Goal: Task Accomplishment & Management: Use online tool/utility

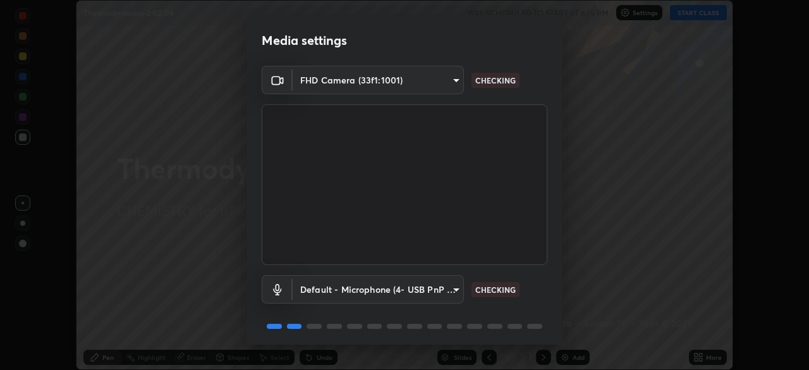
scroll to position [45, 0]
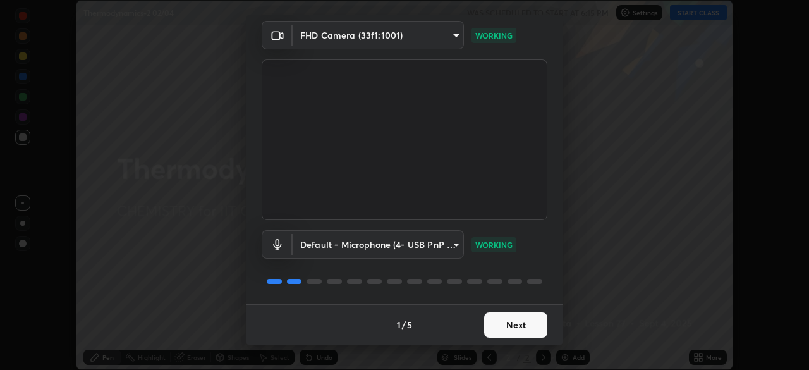
click at [517, 314] on button "Next" at bounding box center [515, 324] width 63 height 25
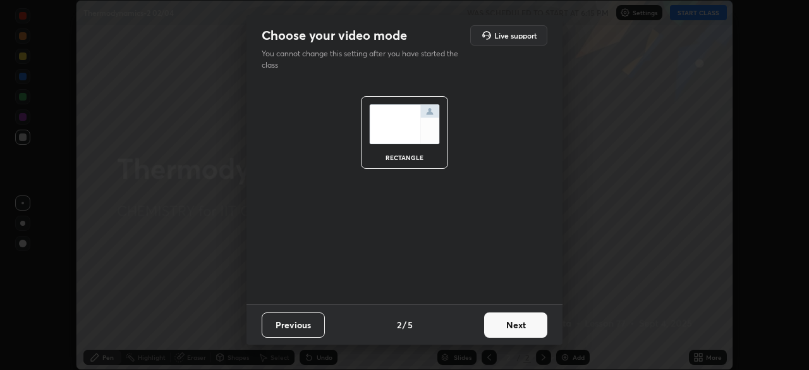
scroll to position [0, 0]
click at [524, 322] on button "Next" at bounding box center [515, 324] width 63 height 25
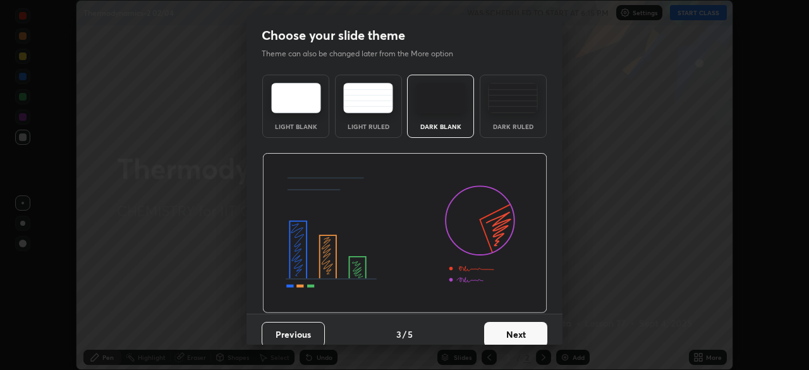
click at [521, 334] on button "Next" at bounding box center [515, 334] width 63 height 25
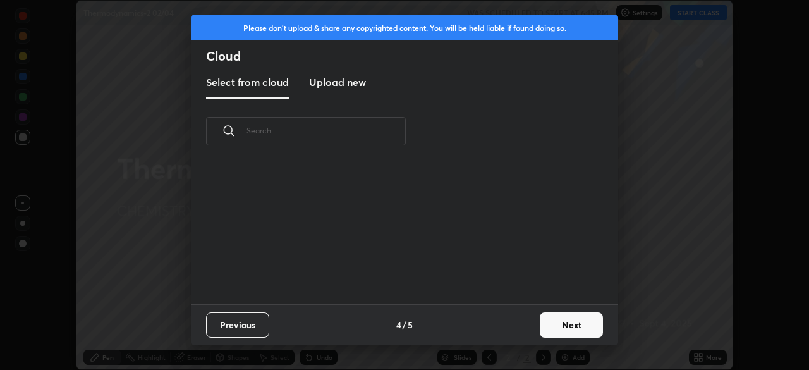
click at [559, 325] on button "Next" at bounding box center [570, 324] width 63 height 25
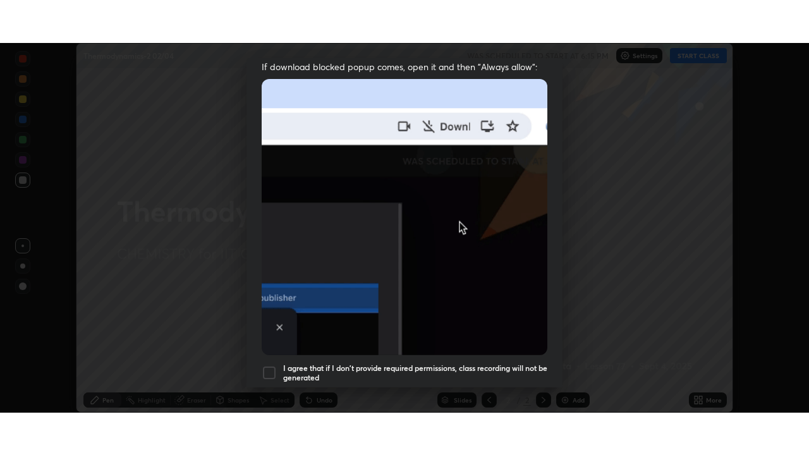
scroll to position [303, 0]
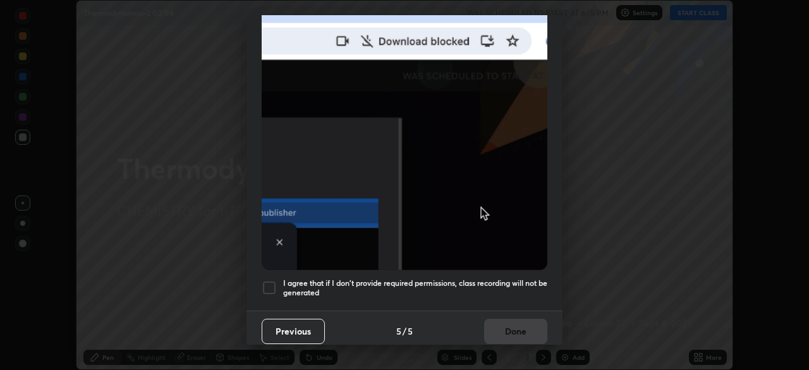
click at [272, 282] on div at bounding box center [269, 287] width 15 height 15
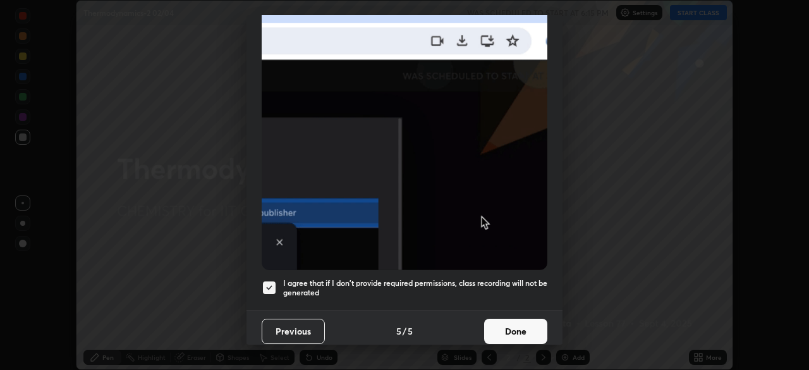
click at [510, 321] on button "Done" at bounding box center [515, 330] width 63 height 25
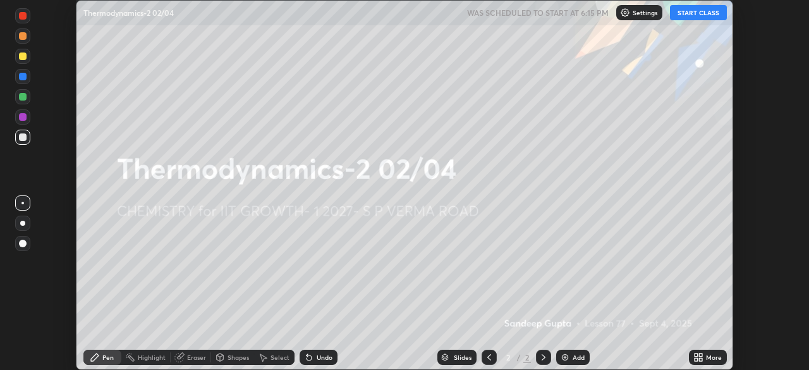
click at [696, 15] on button "START CLASS" at bounding box center [698, 12] width 57 height 15
click at [695, 359] on icon at bounding box center [695, 359] width 3 height 3
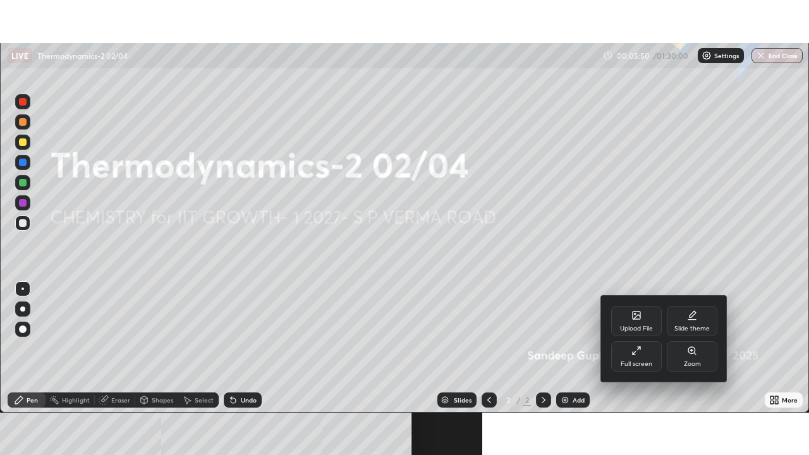
scroll to position [62713, 62359]
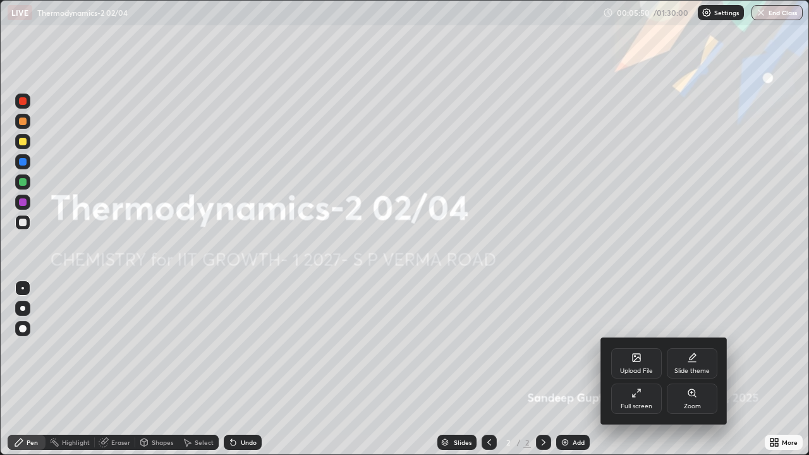
click at [636, 369] on div "Full screen" at bounding box center [636, 398] width 51 height 30
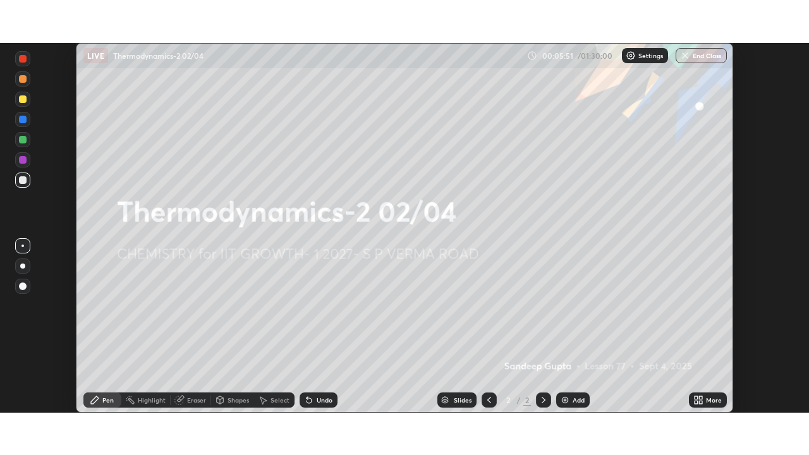
scroll to position [62798, 62359]
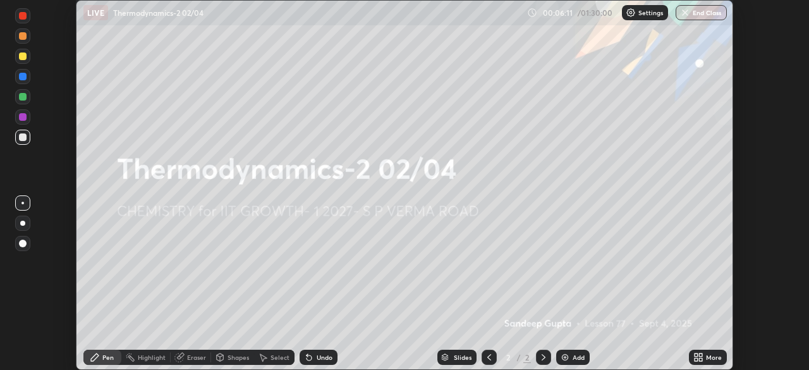
click at [702, 356] on icon at bounding box center [698, 357] width 10 height 10
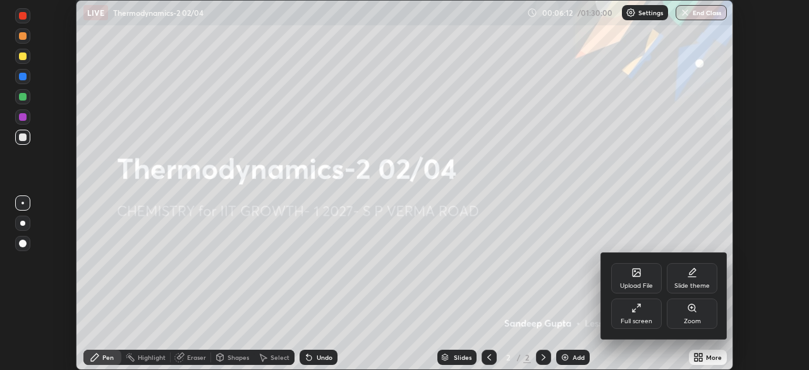
click at [640, 315] on div "Full screen" at bounding box center [636, 313] width 51 height 30
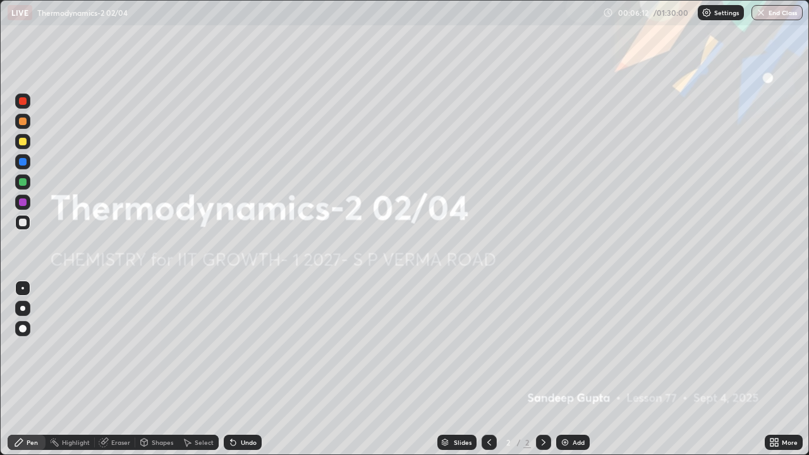
scroll to position [455, 809]
click at [563, 369] on img at bounding box center [565, 442] width 10 height 10
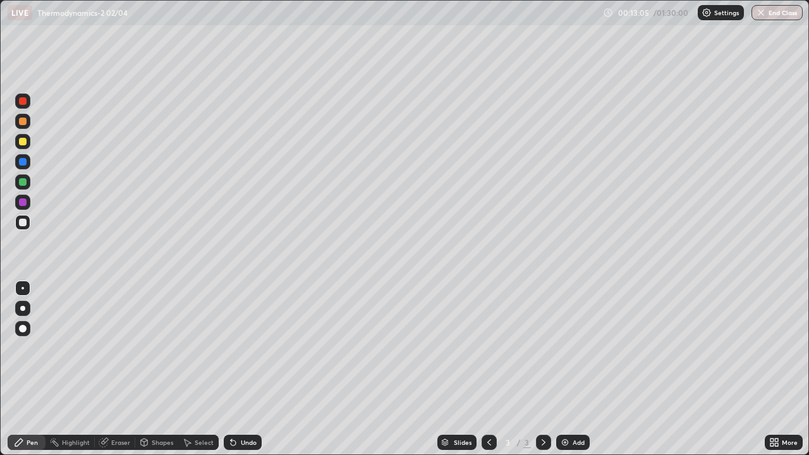
click at [24, 144] on div at bounding box center [23, 142] width 8 height 8
click at [155, 369] on div "Shapes" at bounding box center [156, 442] width 43 height 15
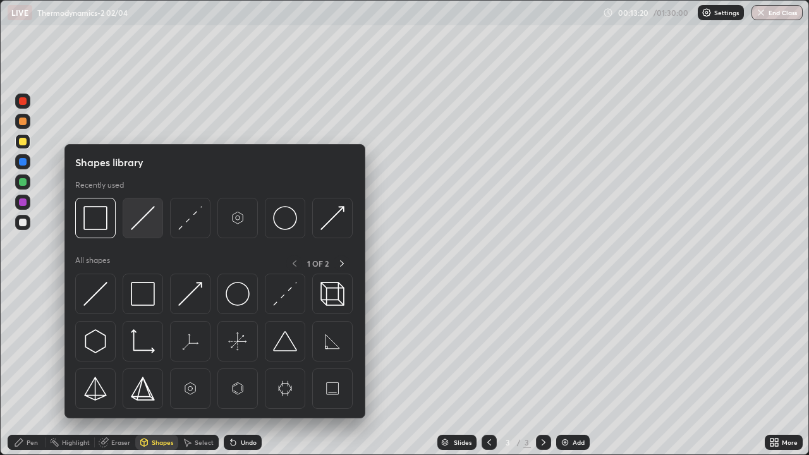
click at [140, 222] on img at bounding box center [143, 218] width 24 height 24
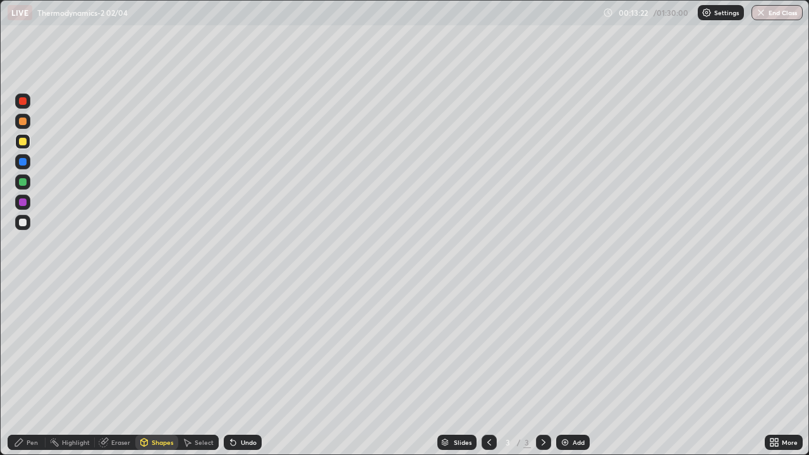
click at [32, 369] on div "Pen" at bounding box center [32, 442] width 11 height 6
click at [570, 369] on div "Add" at bounding box center [572, 442] width 33 height 15
click at [566, 369] on div "Add" at bounding box center [572, 442] width 33 height 15
click at [25, 224] on div at bounding box center [23, 223] width 8 height 8
click at [488, 369] on icon at bounding box center [489, 442] width 10 height 10
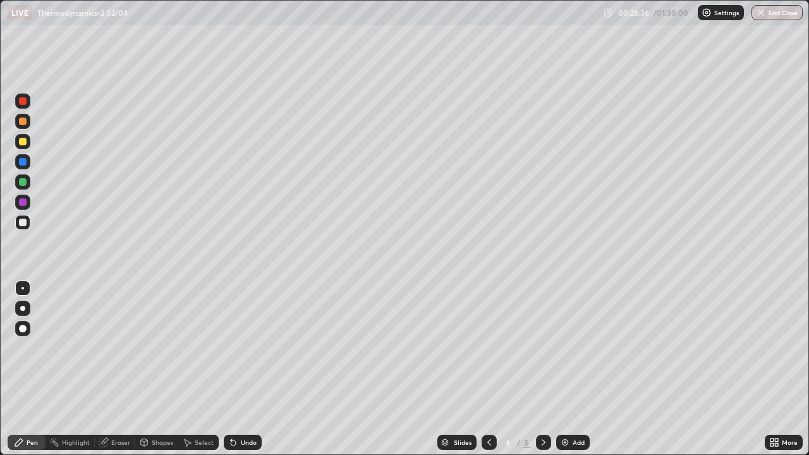
click at [493, 369] on div at bounding box center [488, 442] width 15 height 15
click at [29, 221] on div at bounding box center [22, 222] width 15 height 15
click at [152, 369] on div "Shapes" at bounding box center [162, 442] width 21 height 6
click at [23, 142] on div at bounding box center [23, 142] width 8 height 8
click at [241, 369] on div "Undo" at bounding box center [249, 442] width 16 height 6
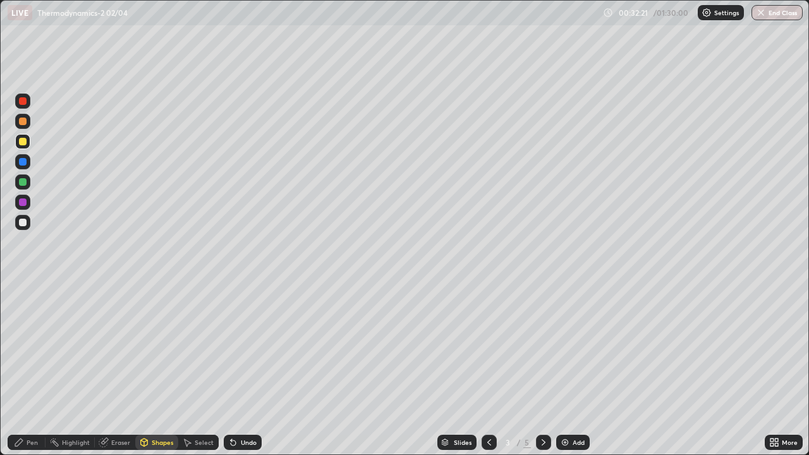
click at [24, 369] on div "Pen" at bounding box center [27, 442] width 38 height 15
click at [193, 369] on div "Select" at bounding box center [198, 442] width 40 height 15
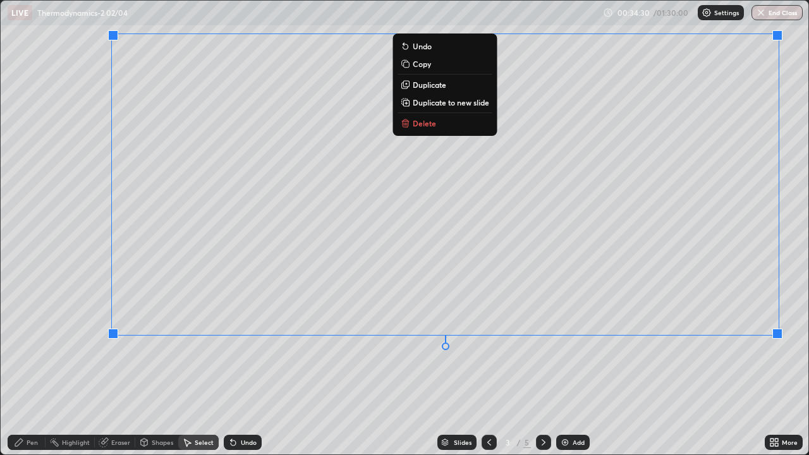
click at [438, 130] on button "Delete" at bounding box center [444, 123] width 94 height 15
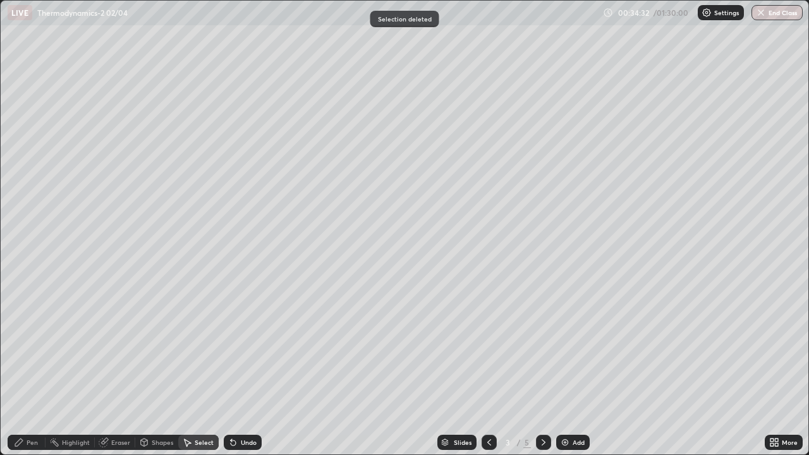
click at [121, 369] on div "Eraser" at bounding box center [120, 442] width 19 height 6
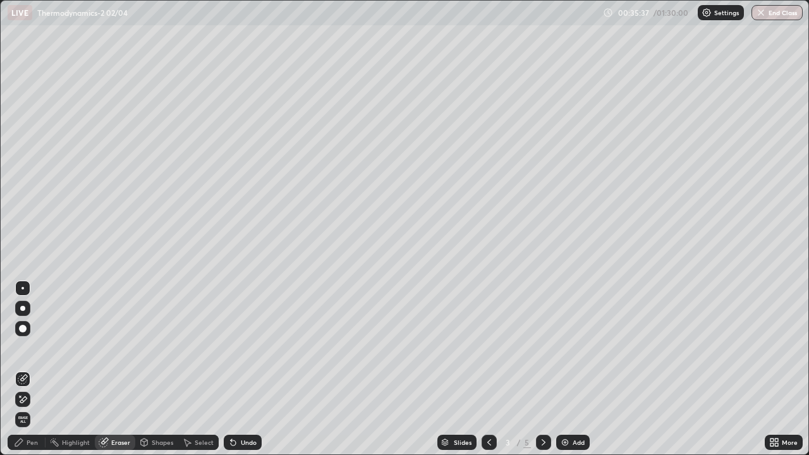
click at [246, 369] on div "Undo" at bounding box center [249, 442] width 16 height 6
click at [237, 369] on div "Undo" at bounding box center [243, 442] width 38 height 15
click at [231, 369] on icon at bounding box center [233, 442] width 5 height 5
click at [225, 369] on div "Undo" at bounding box center [243, 442] width 38 height 15
click at [210, 369] on div "Select" at bounding box center [198, 442] width 40 height 15
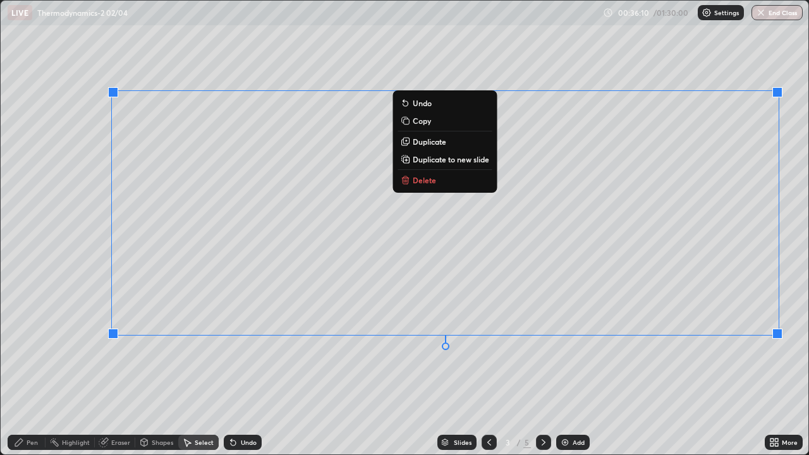
click at [425, 180] on p "Delete" at bounding box center [423, 180] width 23 height 10
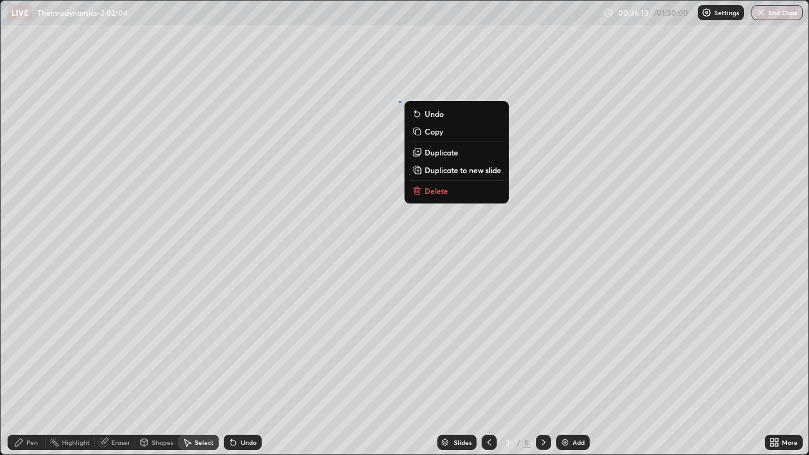
click at [443, 188] on p "Delete" at bounding box center [435, 191] width 23 height 10
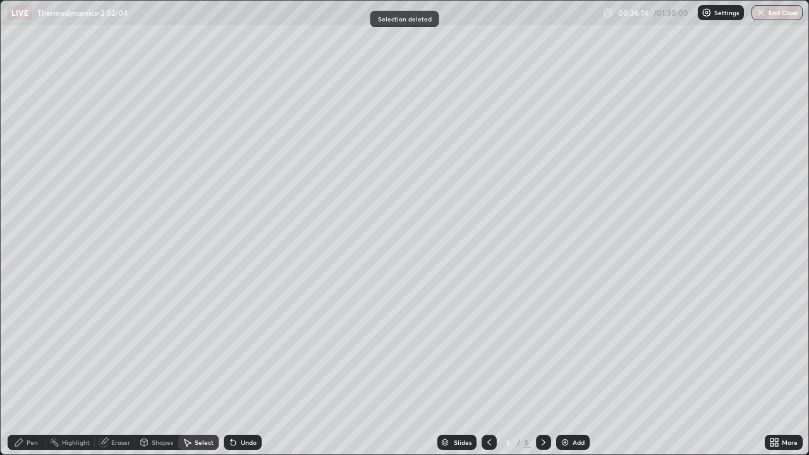
click at [29, 369] on div "Pen" at bounding box center [32, 442] width 11 height 6
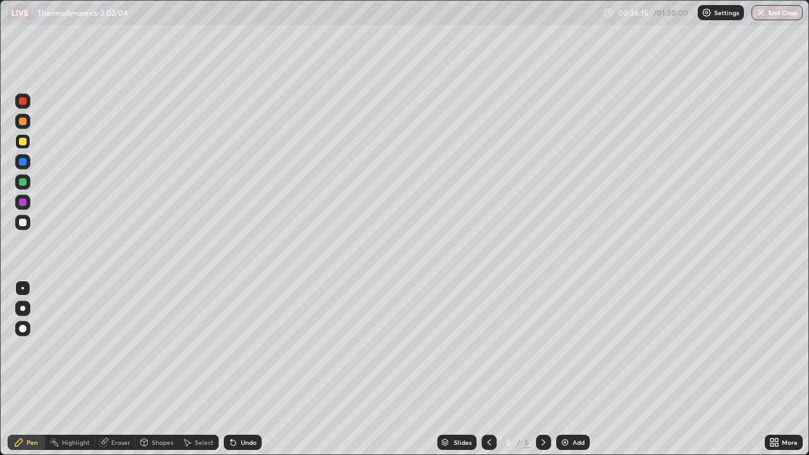
click at [25, 143] on div at bounding box center [23, 142] width 8 height 8
click at [23, 223] on div at bounding box center [23, 223] width 8 height 8
click at [233, 369] on icon at bounding box center [233, 442] width 5 height 5
click at [236, 369] on icon at bounding box center [233, 442] width 10 height 10
click at [231, 369] on icon at bounding box center [233, 442] width 5 height 5
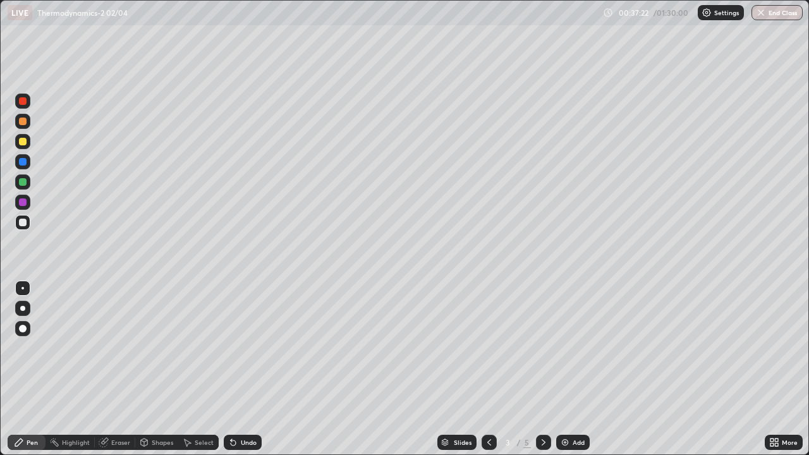
click at [239, 369] on div "Undo" at bounding box center [243, 442] width 38 height 15
click at [150, 369] on div "Shapes" at bounding box center [156, 442] width 43 height 15
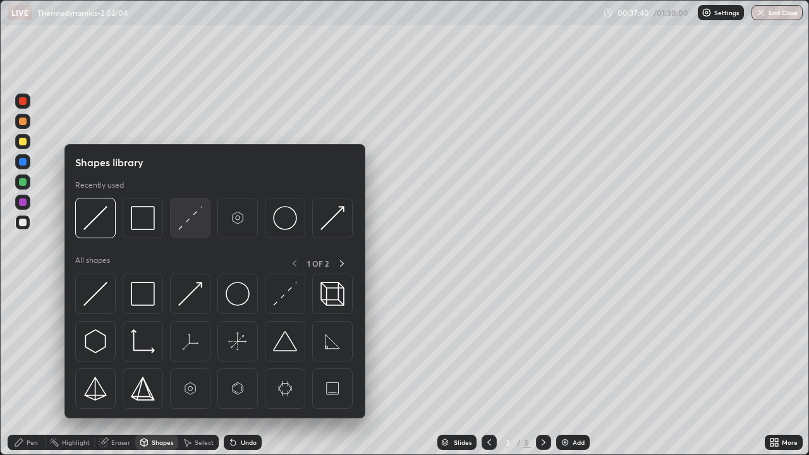
click at [188, 228] on img at bounding box center [190, 218] width 24 height 24
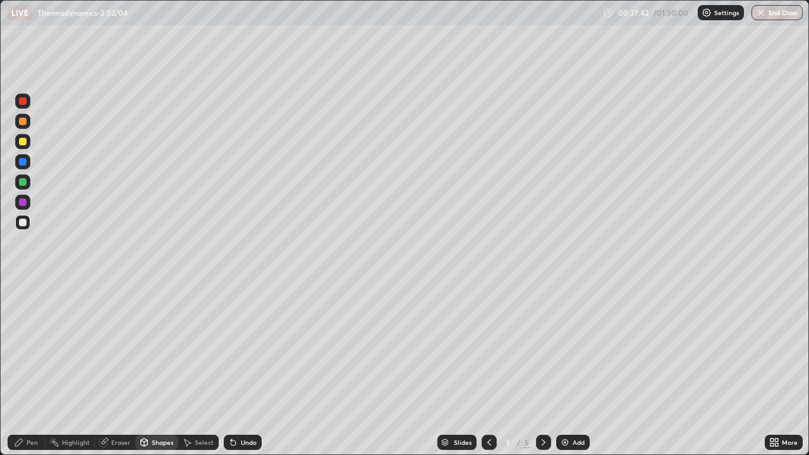
click at [21, 181] on div at bounding box center [23, 182] width 8 height 8
click at [28, 369] on div "Pen" at bounding box center [32, 442] width 11 height 6
click at [21, 223] on div at bounding box center [23, 223] width 8 height 8
click at [241, 369] on div "Undo" at bounding box center [249, 442] width 16 height 6
click at [112, 369] on div "Eraser" at bounding box center [115, 442] width 40 height 15
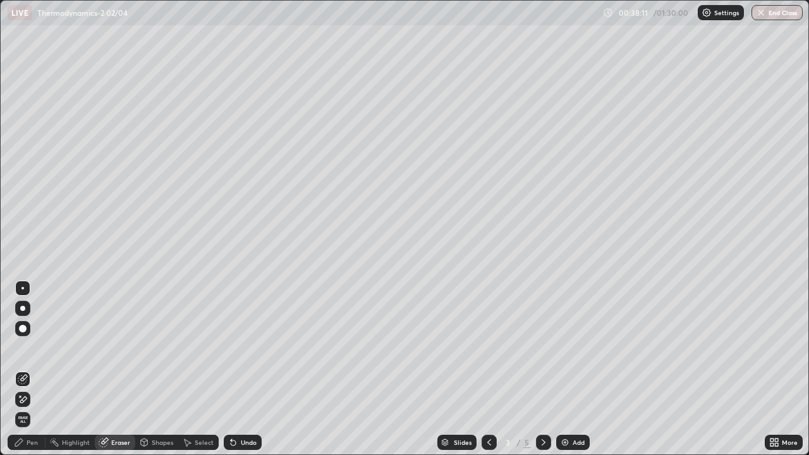
click at [24, 369] on icon at bounding box center [23, 399] width 10 height 11
click at [28, 369] on div "Pen" at bounding box center [32, 442] width 11 height 6
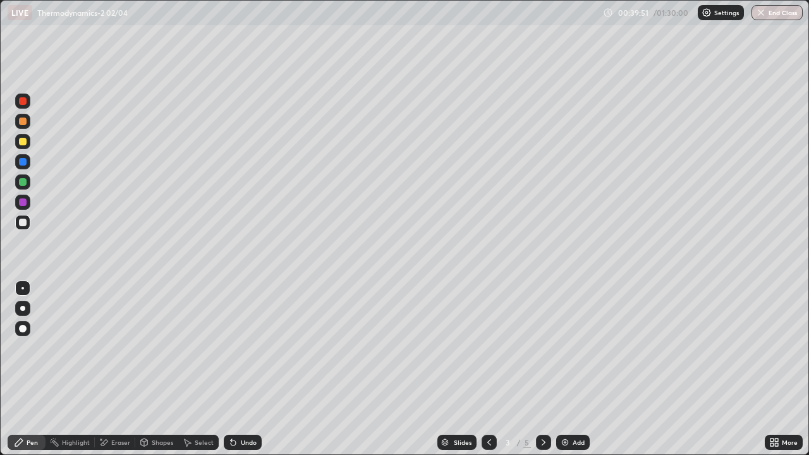
click at [153, 369] on div "Shapes" at bounding box center [162, 442] width 21 height 6
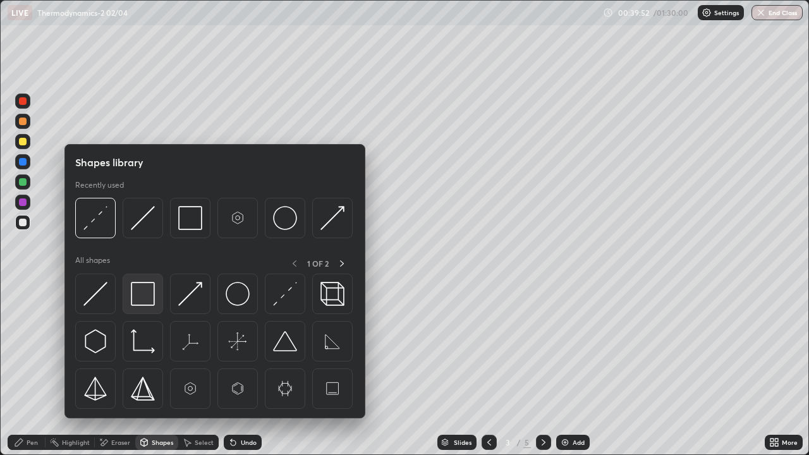
click at [141, 298] on img at bounding box center [143, 294] width 24 height 24
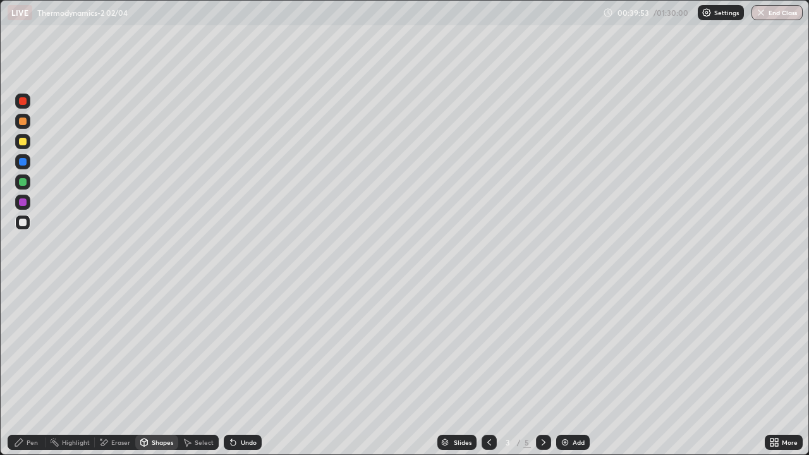
click at [20, 182] on div at bounding box center [23, 182] width 8 height 8
click at [28, 369] on div "Pen" at bounding box center [27, 442] width 38 height 15
click at [26, 219] on div at bounding box center [22, 222] width 15 height 15
click at [157, 369] on div "Shapes" at bounding box center [156, 442] width 43 height 15
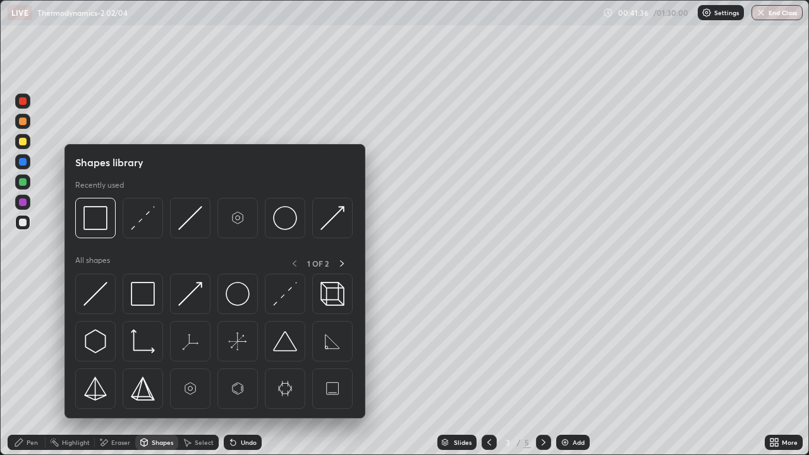
click at [155, 369] on div "Shapes" at bounding box center [162, 442] width 21 height 6
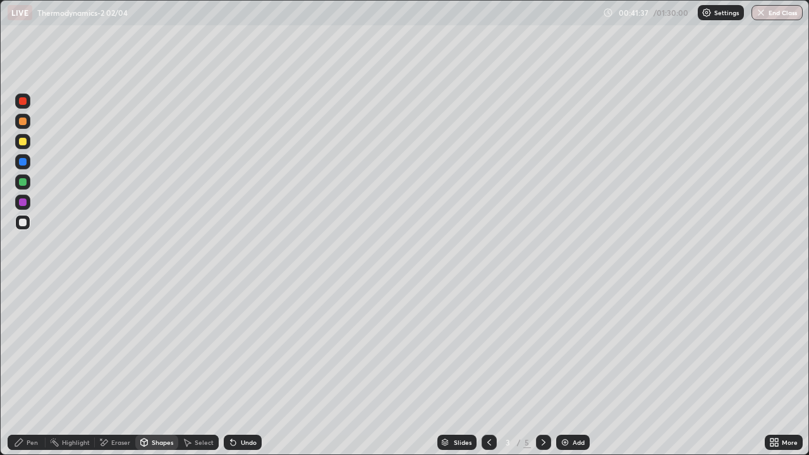
click at [154, 369] on div "Shapes" at bounding box center [162, 442] width 21 height 6
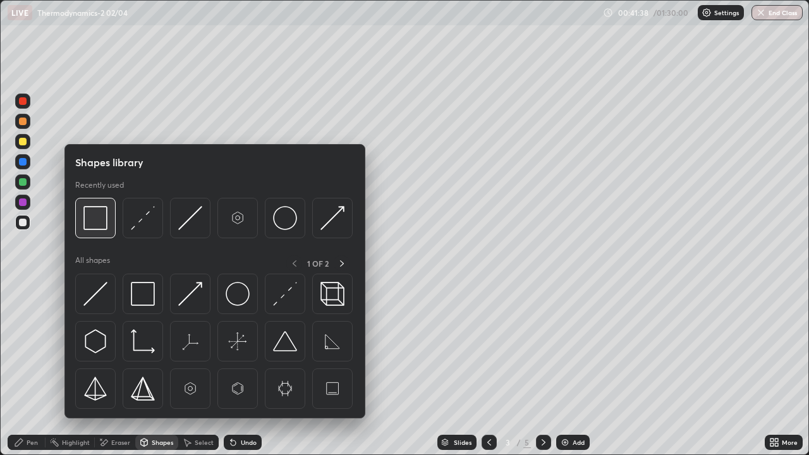
click at [107, 229] on img at bounding box center [95, 218] width 24 height 24
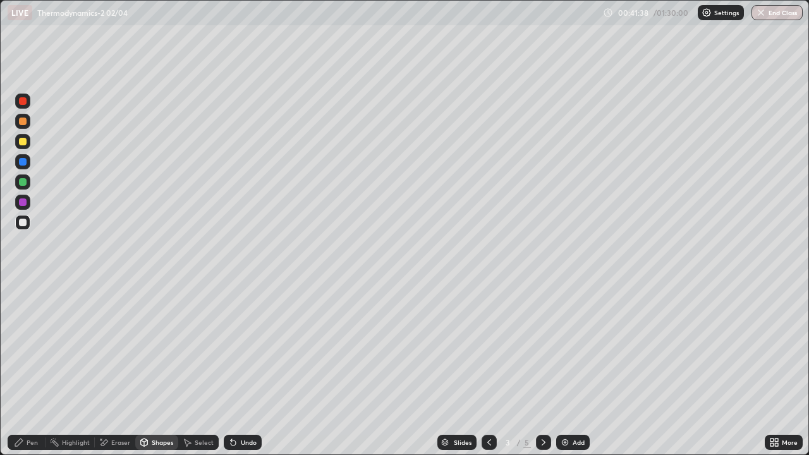
click at [23, 182] on div at bounding box center [23, 182] width 8 height 8
click at [232, 369] on icon at bounding box center [233, 442] width 5 height 5
click at [21, 369] on icon at bounding box center [19, 442] width 8 height 8
click at [541, 369] on icon at bounding box center [543, 442] width 10 height 10
click at [489, 369] on icon at bounding box center [489, 442] width 4 height 6
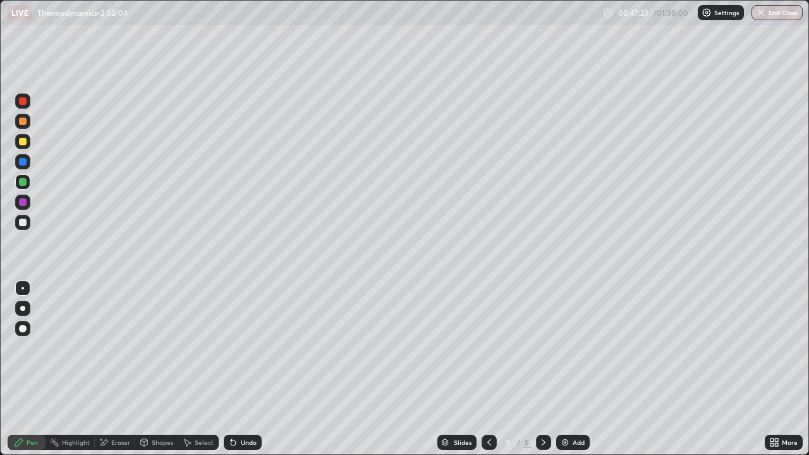
click at [565, 369] on img at bounding box center [565, 442] width 10 height 10
click at [159, 369] on div "Shapes" at bounding box center [162, 442] width 21 height 6
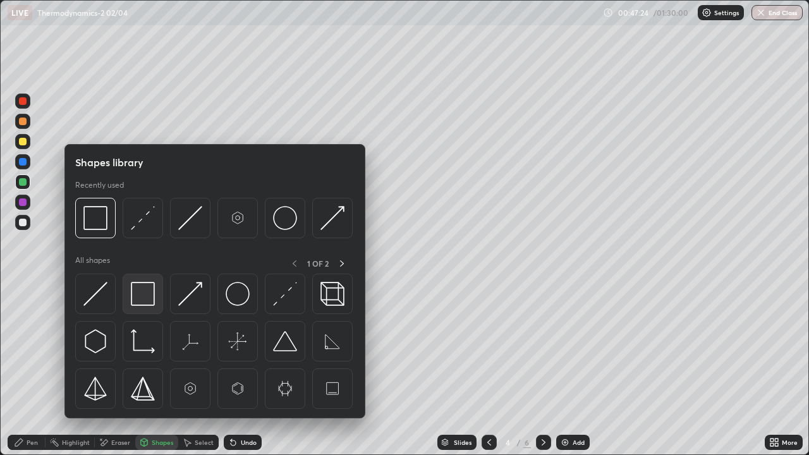
click at [142, 297] on img at bounding box center [143, 294] width 24 height 24
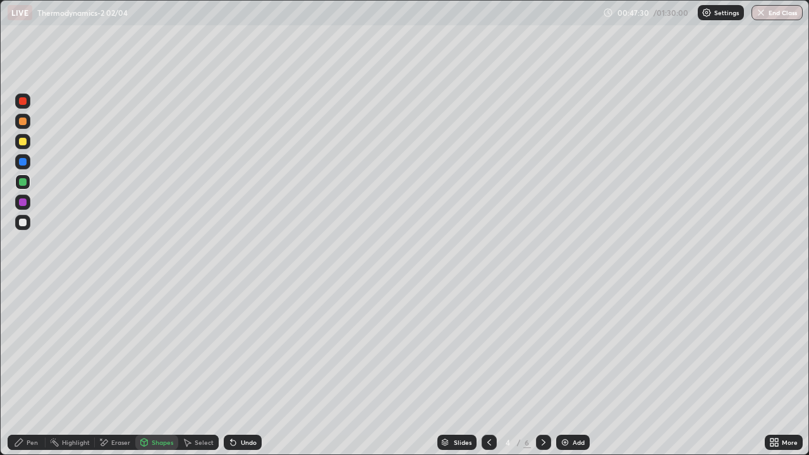
click at [160, 369] on div "Shapes" at bounding box center [162, 442] width 21 height 6
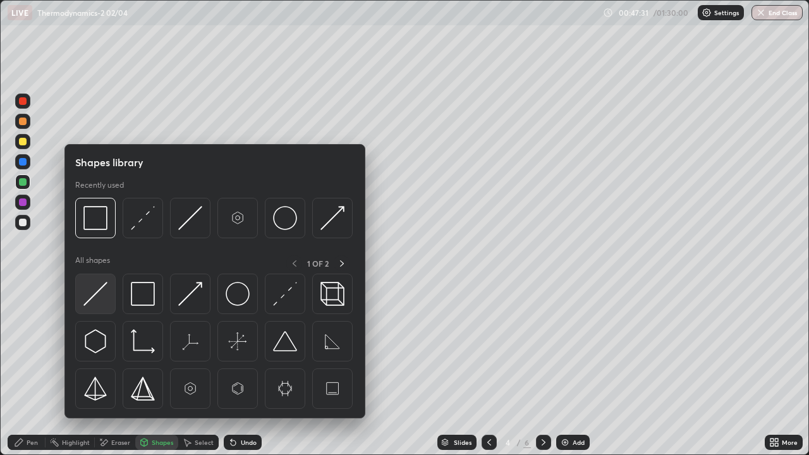
click at [103, 295] on img at bounding box center [95, 294] width 24 height 24
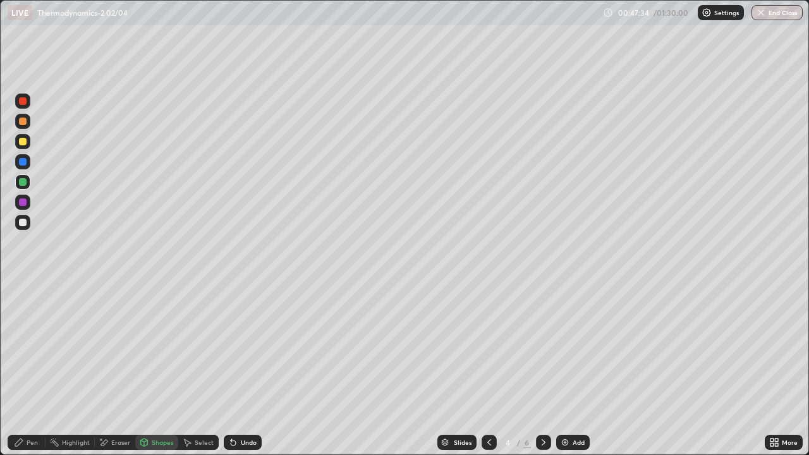
click at [243, 369] on div "Undo" at bounding box center [249, 442] width 16 height 6
click at [19, 369] on icon at bounding box center [19, 442] width 10 height 10
click at [20, 221] on div at bounding box center [23, 223] width 8 height 8
click at [236, 369] on div "Undo" at bounding box center [243, 442] width 38 height 15
click at [489, 369] on icon at bounding box center [489, 442] width 10 height 10
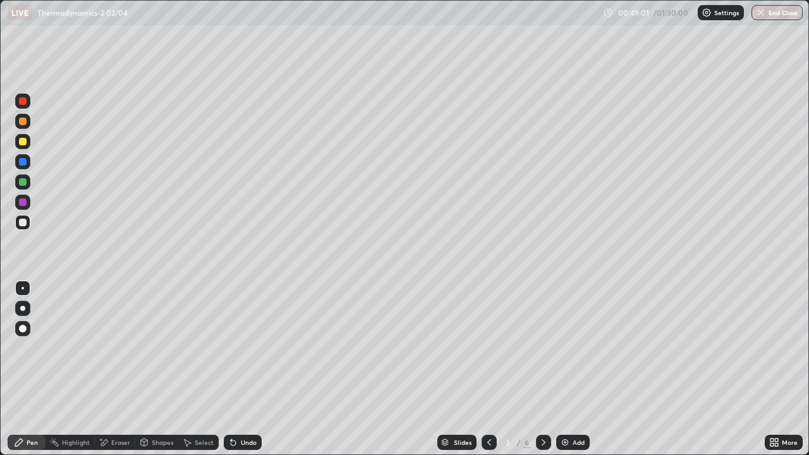
click at [542, 369] on icon at bounding box center [543, 442] width 10 height 10
click at [241, 369] on div "Undo" at bounding box center [249, 442] width 16 height 6
click at [488, 369] on icon at bounding box center [489, 442] width 10 height 10
click at [536, 369] on div at bounding box center [543, 442] width 15 height 15
click at [20, 179] on div at bounding box center [23, 182] width 8 height 8
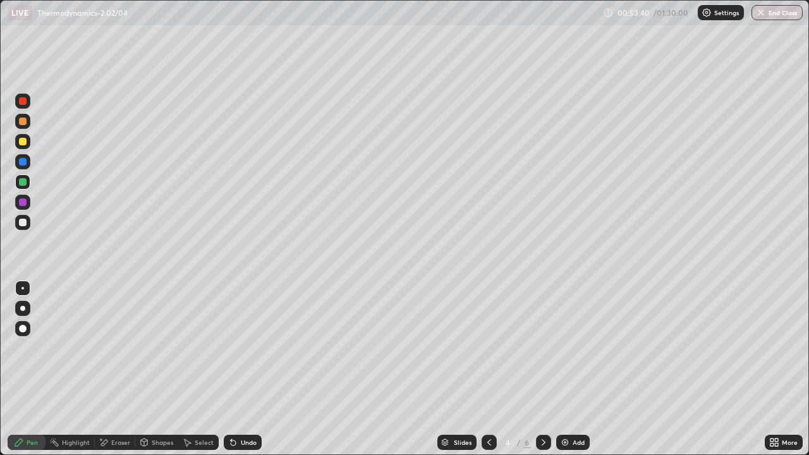
click at [21, 145] on div at bounding box center [23, 142] width 8 height 8
click at [24, 222] on div at bounding box center [23, 223] width 8 height 8
click at [488, 369] on icon at bounding box center [489, 442] width 10 height 10
click at [542, 369] on icon at bounding box center [543, 442] width 10 height 10
click at [569, 369] on div "Add" at bounding box center [572, 442] width 33 height 15
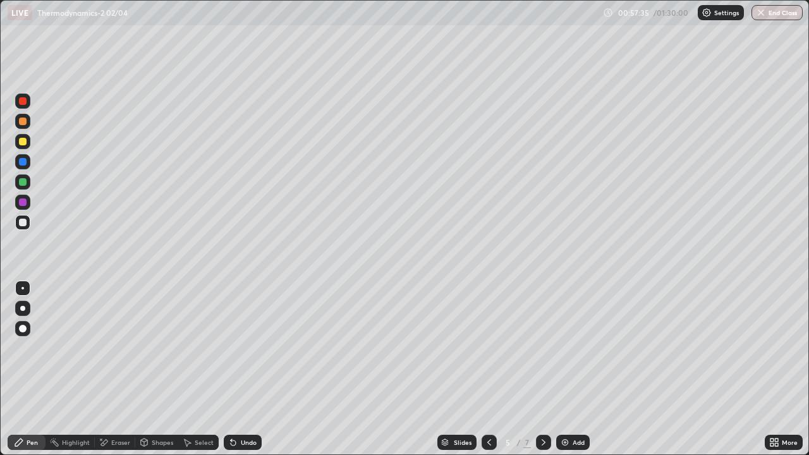
click at [250, 369] on div "Undo" at bounding box center [243, 442] width 38 height 15
click at [248, 369] on div "Undo" at bounding box center [243, 442] width 38 height 15
click at [250, 369] on div "Undo" at bounding box center [240, 442] width 43 height 25
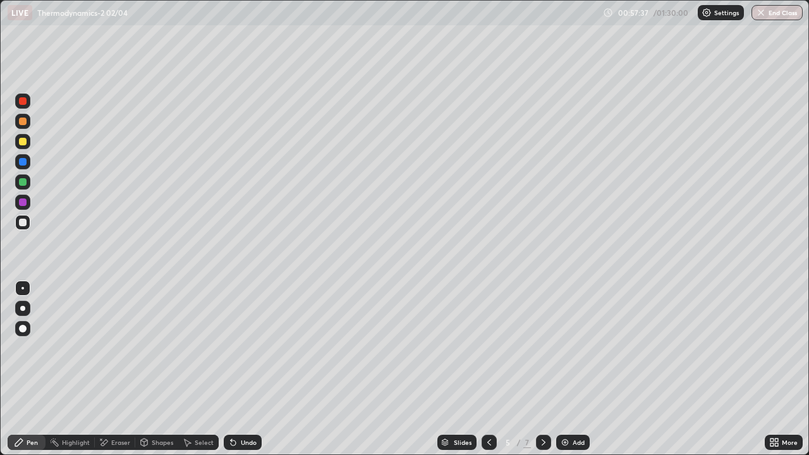
click at [247, 369] on div "Undo" at bounding box center [240, 442] width 43 height 25
click at [248, 369] on div "Undo" at bounding box center [243, 442] width 38 height 15
click at [488, 369] on icon at bounding box center [489, 442] width 10 height 10
click at [542, 369] on icon at bounding box center [543, 442] width 10 height 10
click at [152, 369] on div "Shapes" at bounding box center [162, 442] width 21 height 6
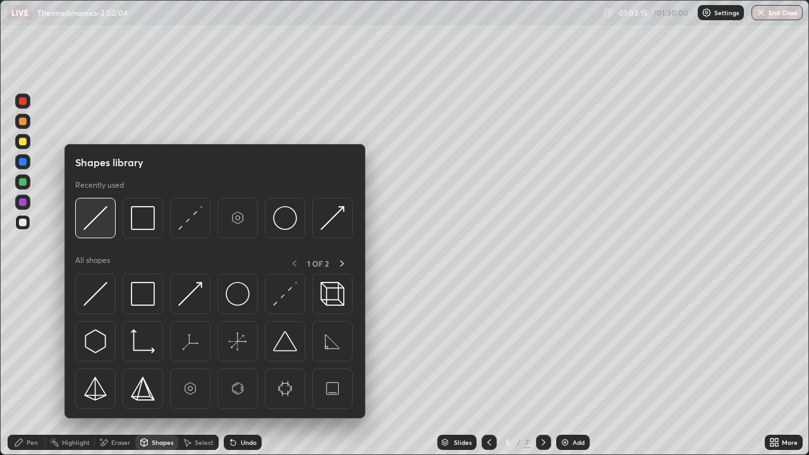
click at [93, 226] on img at bounding box center [95, 218] width 24 height 24
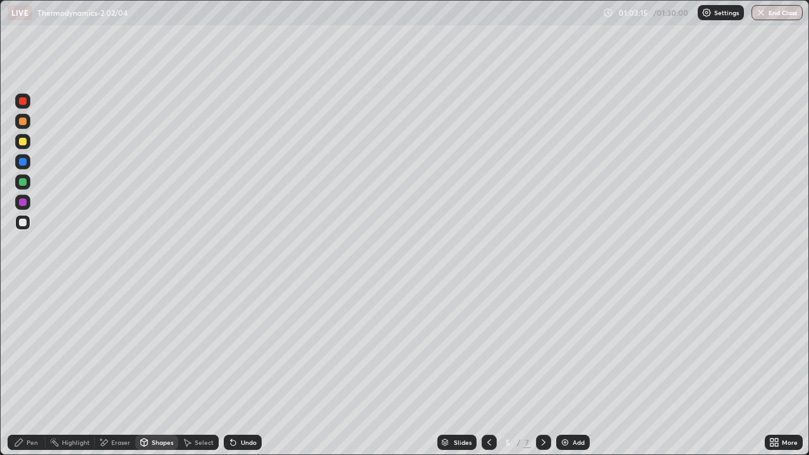
click at [21, 182] on div at bounding box center [23, 182] width 8 height 8
click at [240, 369] on div "Undo" at bounding box center [243, 442] width 38 height 15
click at [236, 369] on div "Undo" at bounding box center [243, 442] width 38 height 15
click at [26, 221] on div at bounding box center [23, 223] width 8 height 8
click at [122, 369] on div "Eraser" at bounding box center [120, 442] width 19 height 6
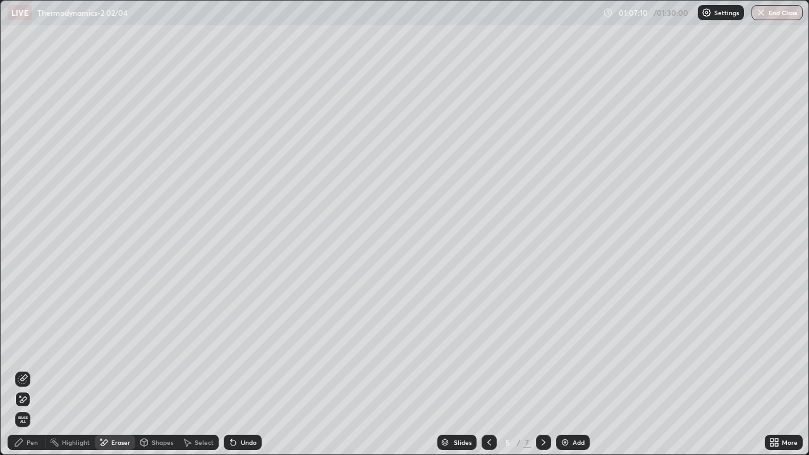
click at [28, 369] on div "Pen" at bounding box center [32, 442] width 11 height 6
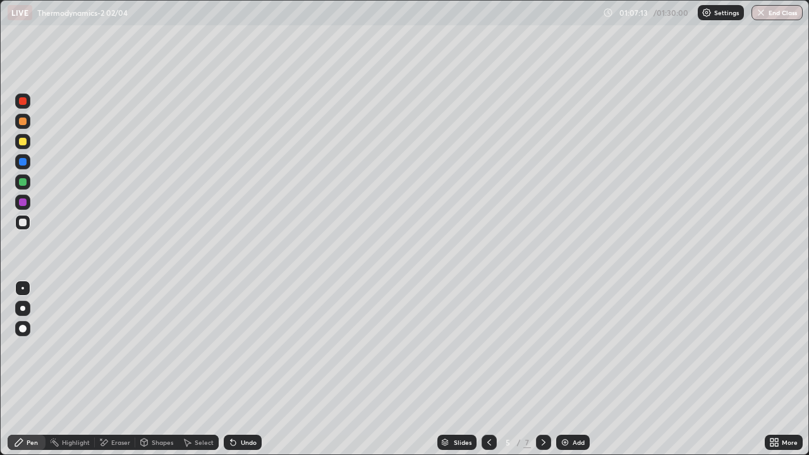
click at [567, 369] on img at bounding box center [565, 442] width 10 height 10
click at [23, 143] on div at bounding box center [23, 142] width 8 height 8
click at [231, 369] on icon at bounding box center [233, 442] width 5 height 5
click at [243, 369] on div "Undo" at bounding box center [243, 442] width 38 height 15
click at [26, 224] on div at bounding box center [23, 223] width 8 height 8
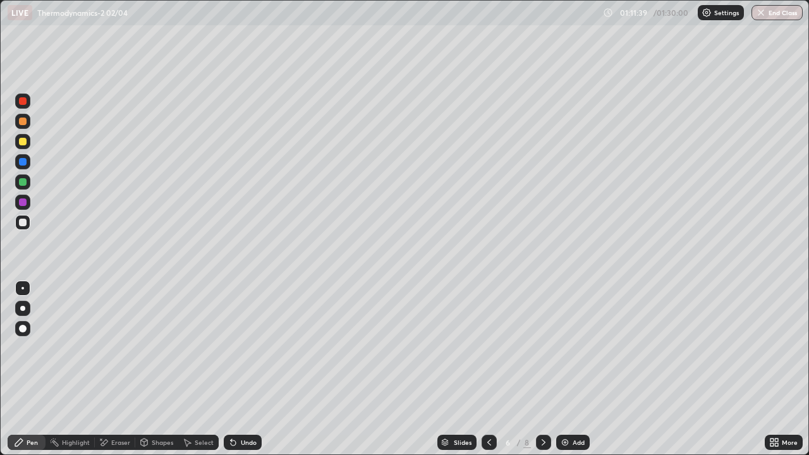
click at [23, 142] on div at bounding box center [23, 142] width 8 height 8
click at [104, 369] on icon at bounding box center [104, 442] width 7 height 6
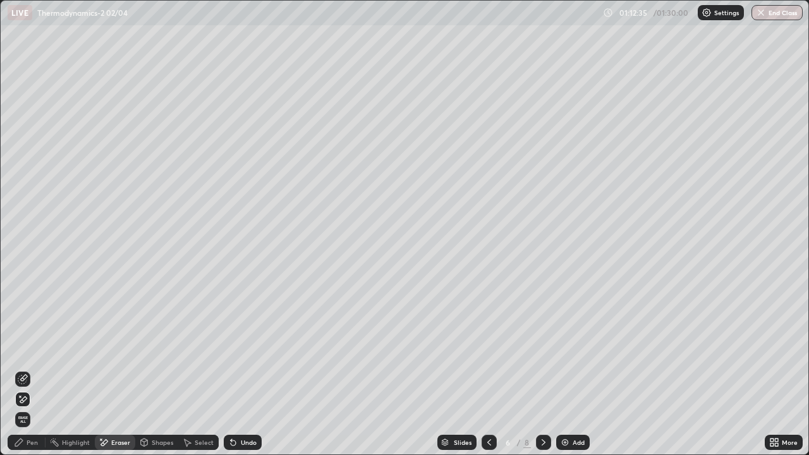
click at [39, 369] on div "Pen" at bounding box center [27, 442] width 38 height 15
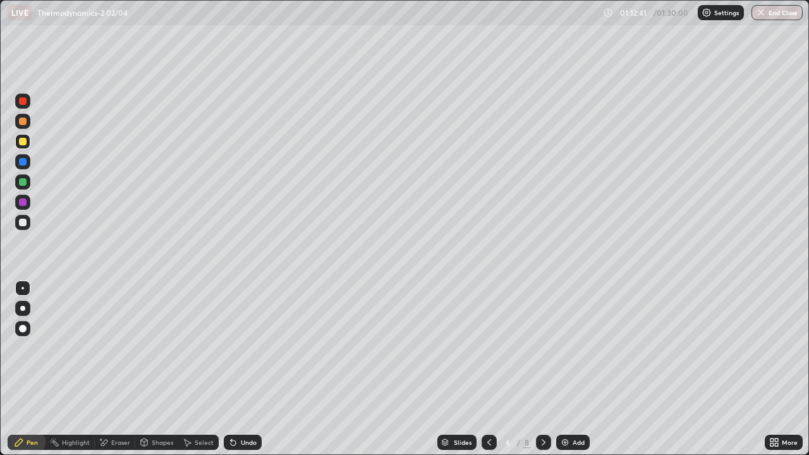
click at [117, 369] on div "Eraser" at bounding box center [115, 442] width 40 height 15
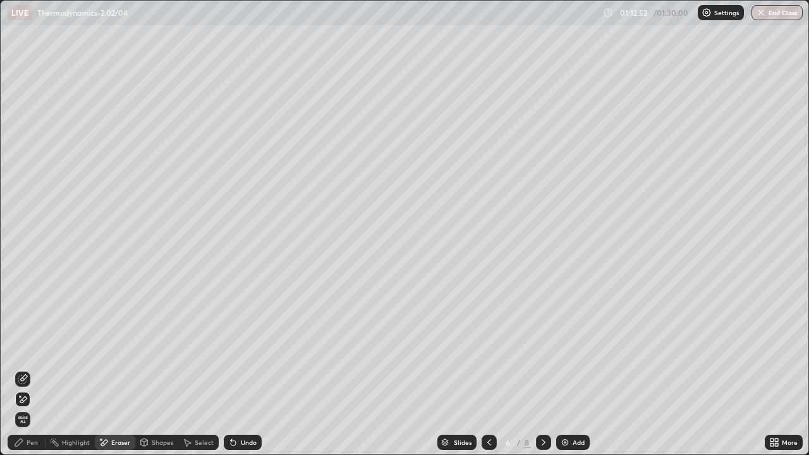
click at [26, 369] on div "Pen" at bounding box center [27, 442] width 38 height 15
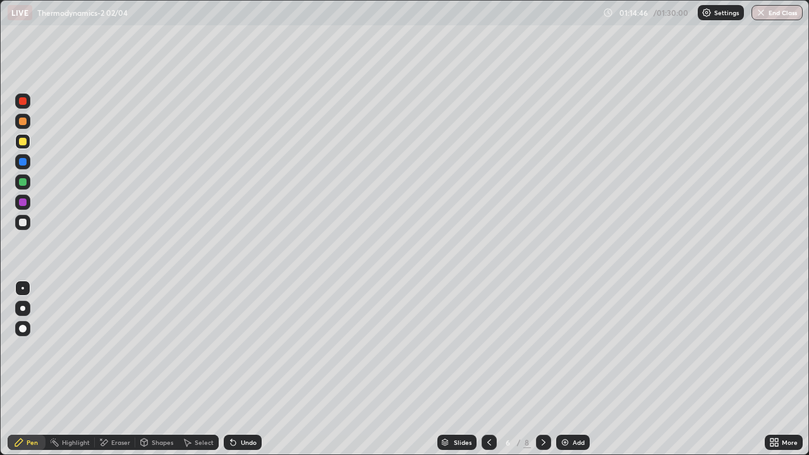
click at [565, 369] on img at bounding box center [565, 442] width 10 height 10
click at [167, 369] on div "Shapes" at bounding box center [156, 442] width 43 height 15
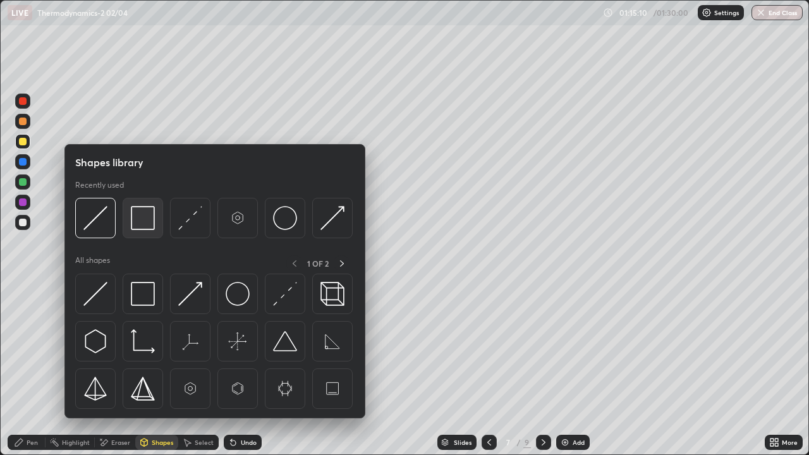
click at [141, 230] on div at bounding box center [143, 218] width 40 height 40
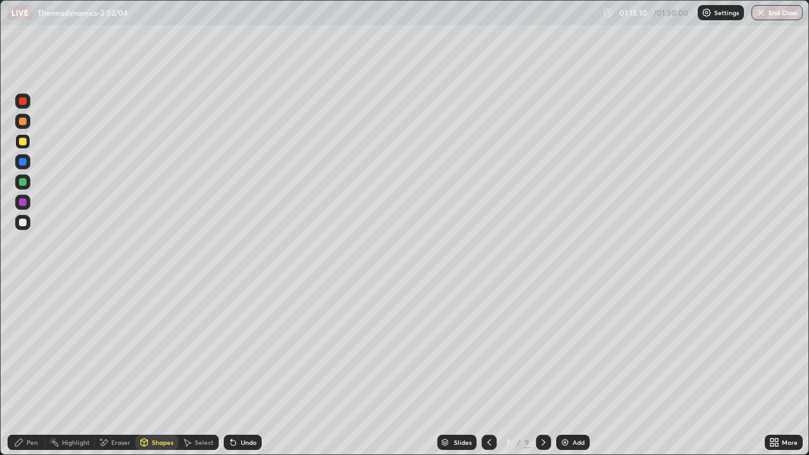
click at [23, 184] on div at bounding box center [23, 182] width 8 height 8
click at [489, 369] on icon at bounding box center [489, 442] width 10 height 10
click at [488, 369] on icon at bounding box center [489, 442] width 10 height 10
click at [490, 369] on div at bounding box center [488, 442] width 15 height 15
click at [542, 369] on icon at bounding box center [543, 442] width 10 height 10
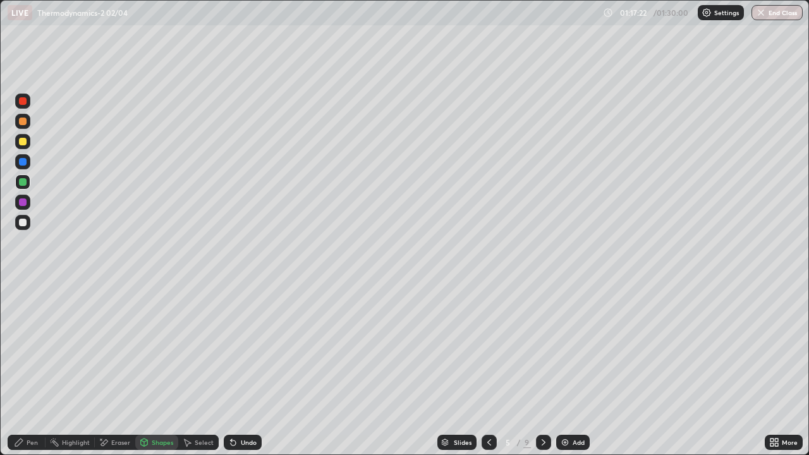
click at [542, 369] on icon at bounding box center [543, 442] width 10 height 10
click at [158, 369] on div "Shapes" at bounding box center [162, 442] width 21 height 6
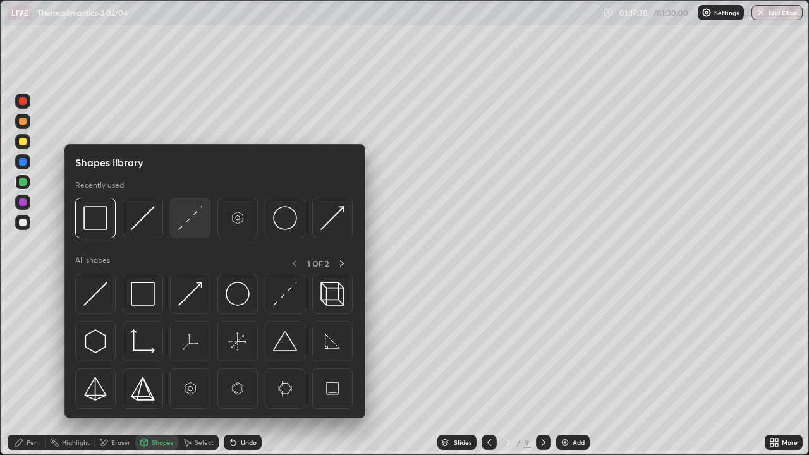
click at [191, 226] on img at bounding box center [190, 218] width 24 height 24
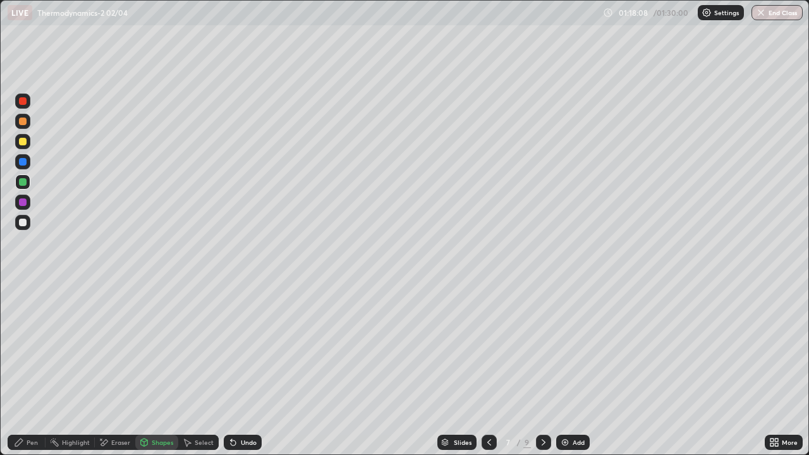
click at [37, 369] on div "Pen" at bounding box center [32, 442] width 11 height 6
click at [238, 369] on div "Undo" at bounding box center [243, 442] width 38 height 15
click at [159, 369] on div "Shapes" at bounding box center [156, 442] width 43 height 15
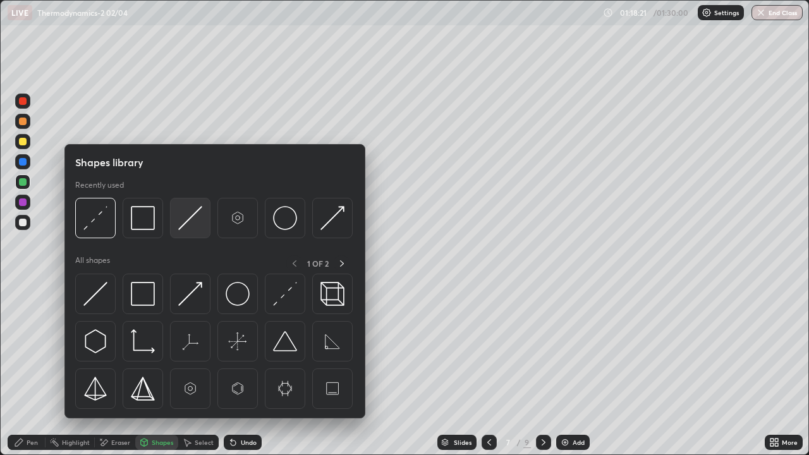
click at [191, 229] on img at bounding box center [190, 218] width 24 height 24
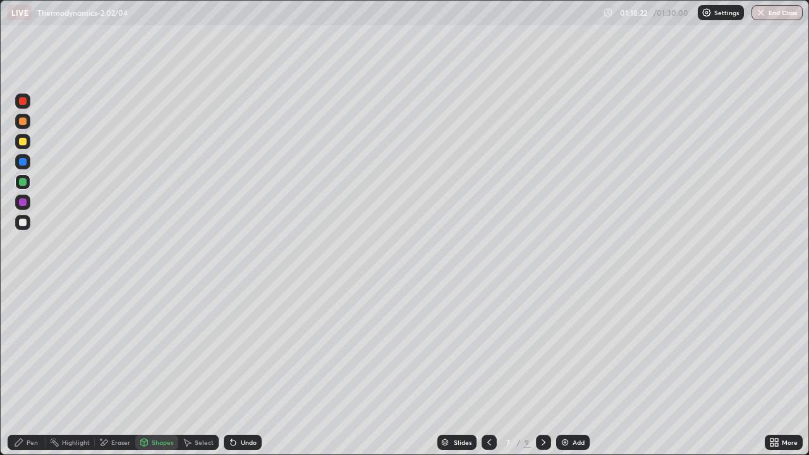
click at [21, 219] on div at bounding box center [23, 223] width 8 height 8
click at [26, 369] on div "Pen" at bounding box center [27, 442] width 38 height 15
click at [243, 369] on div "Undo" at bounding box center [249, 442] width 16 height 6
click at [246, 369] on div "Undo" at bounding box center [249, 442] width 16 height 6
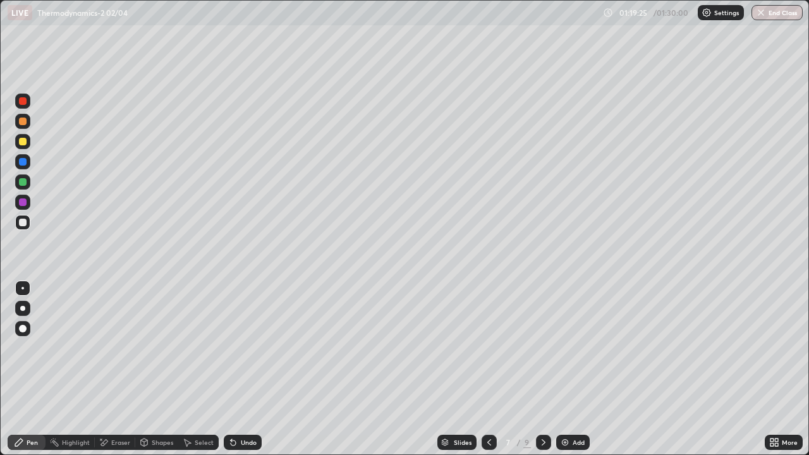
click at [108, 369] on div "Eraser" at bounding box center [115, 442] width 40 height 15
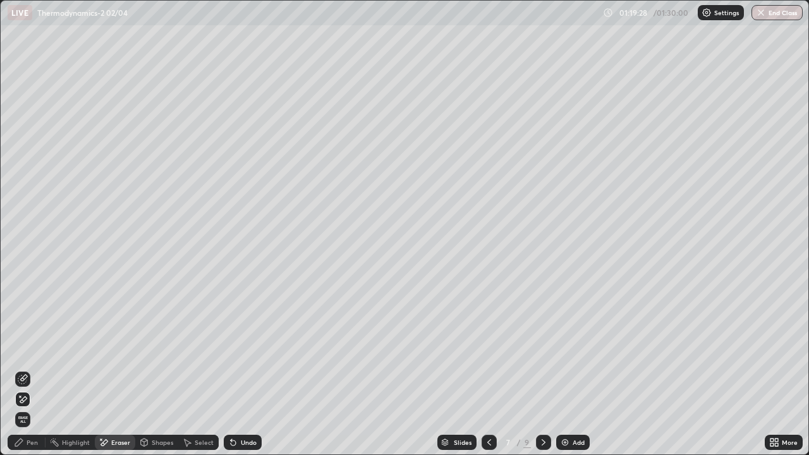
click at [32, 369] on div "Pen" at bounding box center [32, 442] width 11 height 6
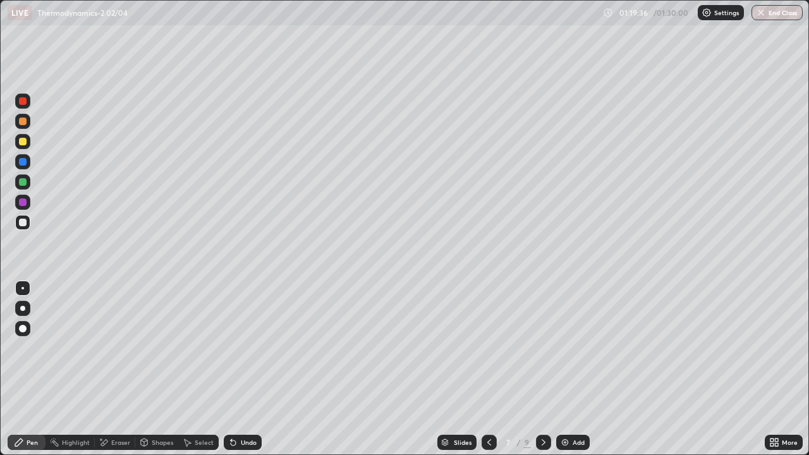
click at [159, 369] on div "Shapes" at bounding box center [162, 442] width 21 height 6
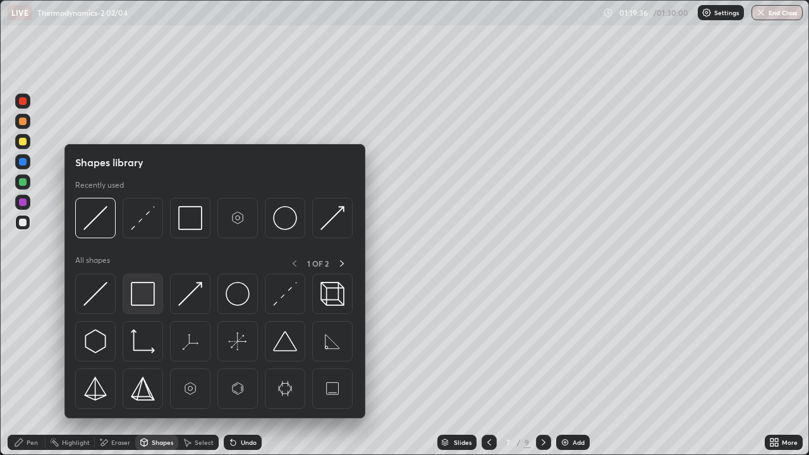
click at [141, 296] on img at bounding box center [143, 294] width 24 height 24
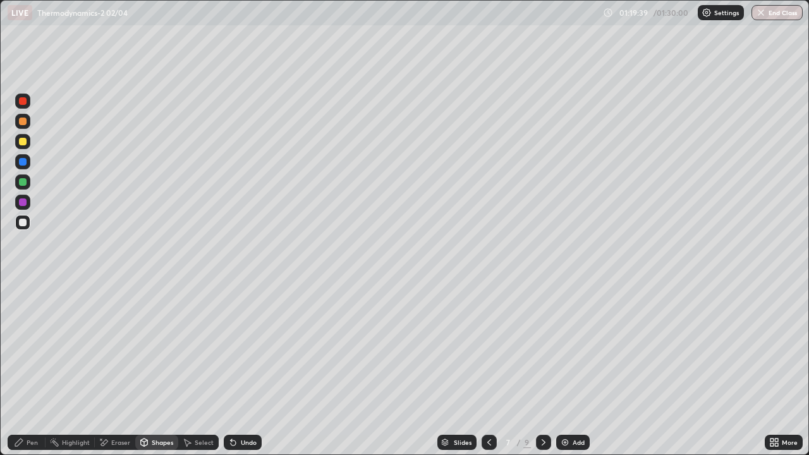
click at [565, 369] on img at bounding box center [565, 442] width 10 height 10
click at [236, 369] on div "Undo" at bounding box center [243, 442] width 38 height 15
click at [26, 369] on div "Pen" at bounding box center [27, 442] width 38 height 15
click at [23, 142] on div at bounding box center [23, 142] width 8 height 8
click at [238, 369] on div "Undo" at bounding box center [243, 442] width 38 height 15
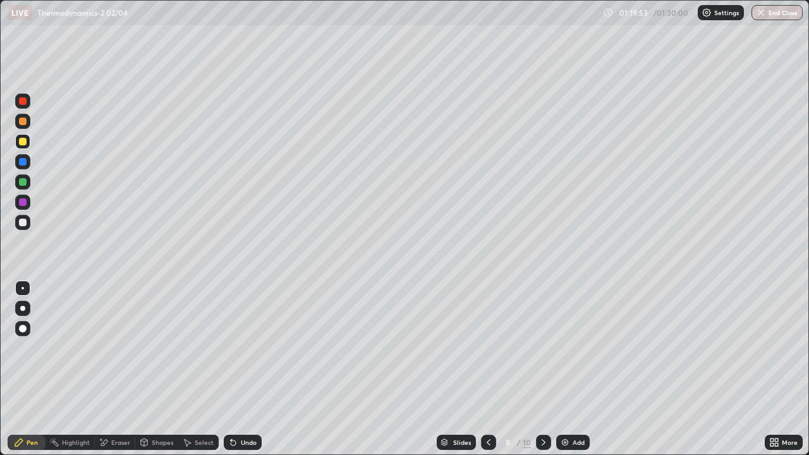
click at [246, 369] on div "Undo" at bounding box center [249, 442] width 16 height 6
click at [241, 369] on div "Undo" at bounding box center [249, 442] width 16 height 6
click at [41, 369] on div "Pen" at bounding box center [27, 442] width 38 height 15
click at [155, 369] on div "Shapes" at bounding box center [162, 442] width 21 height 6
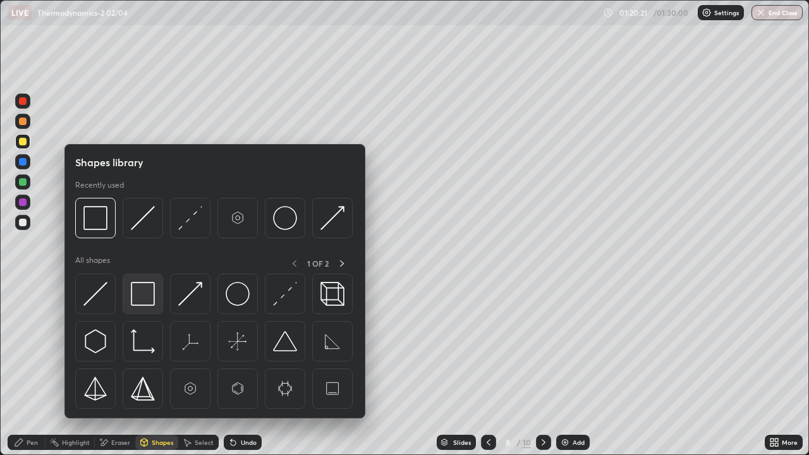
click at [145, 299] on img at bounding box center [143, 294] width 24 height 24
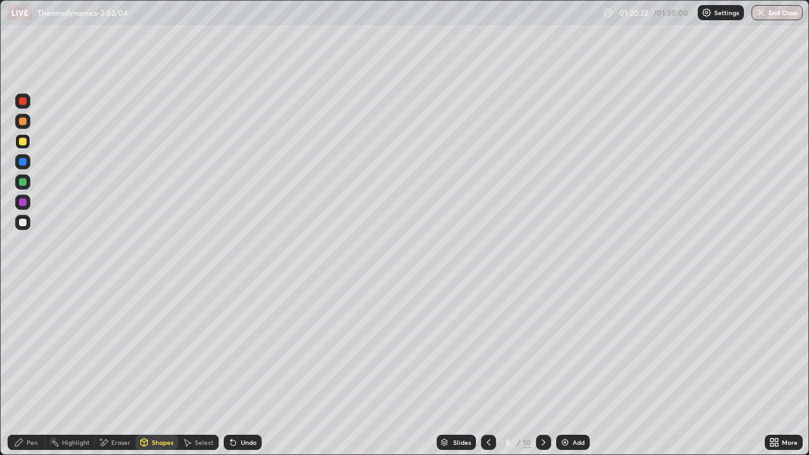
click at [20, 185] on div at bounding box center [23, 182] width 8 height 8
click at [487, 369] on icon at bounding box center [488, 442] width 10 height 10
click at [542, 369] on icon at bounding box center [543, 442] width 10 height 10
click at [489, 369] on icon at bounding box center [488, 442] width 10 height 10
click at [541, 369] on icon at bounding box center [543, 442] width 10 height 10
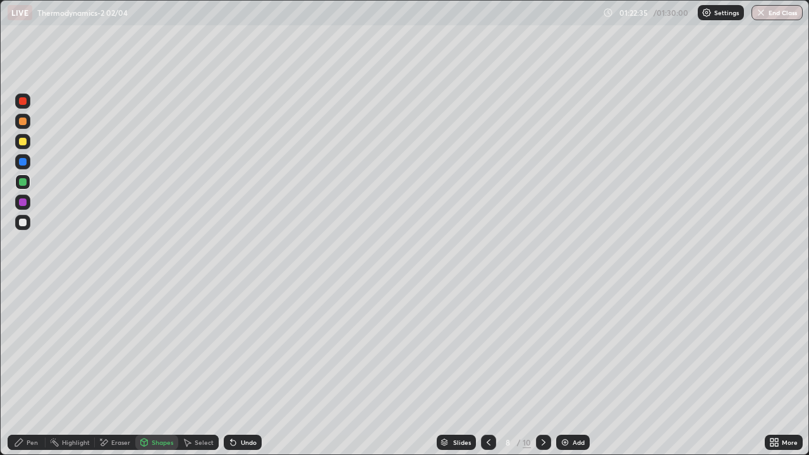
click at [111, 369] on div "Eraser" at bounding box center [120, 442] width 19 height 6
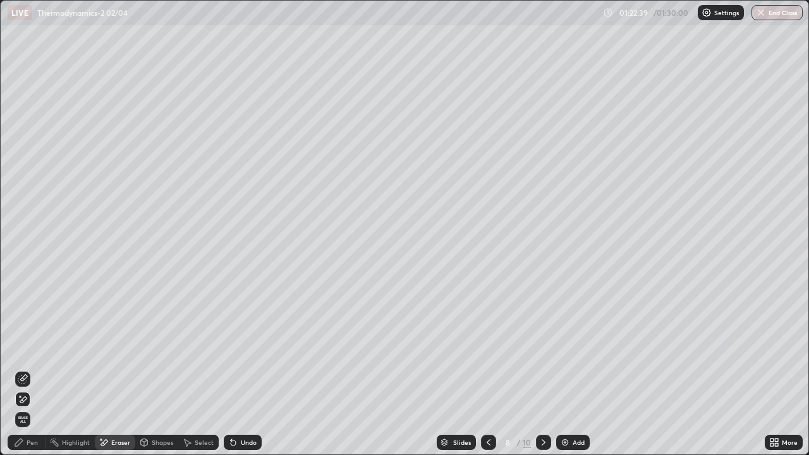
click at [32, 369] on div "Pen" at bounding box center [32, 442] width 11 height 6
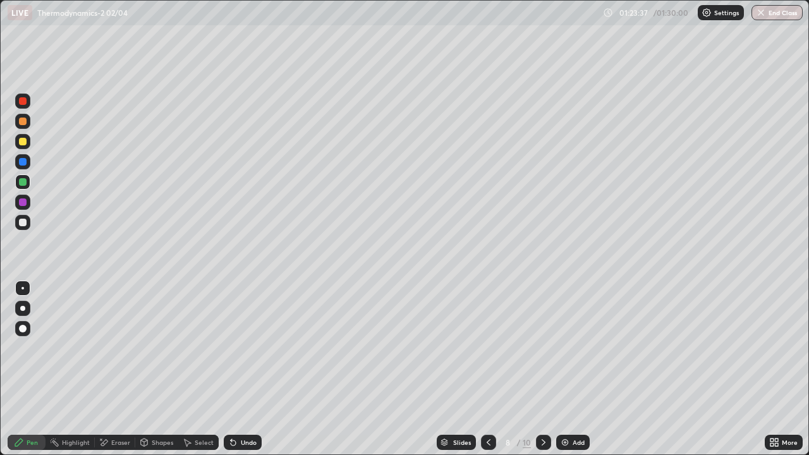
click at [565, 369] on img at bounding box center [565, 442] width 10 height 10
click at [23, 219] on div at bounding box center [23, 223] width 8 height 8
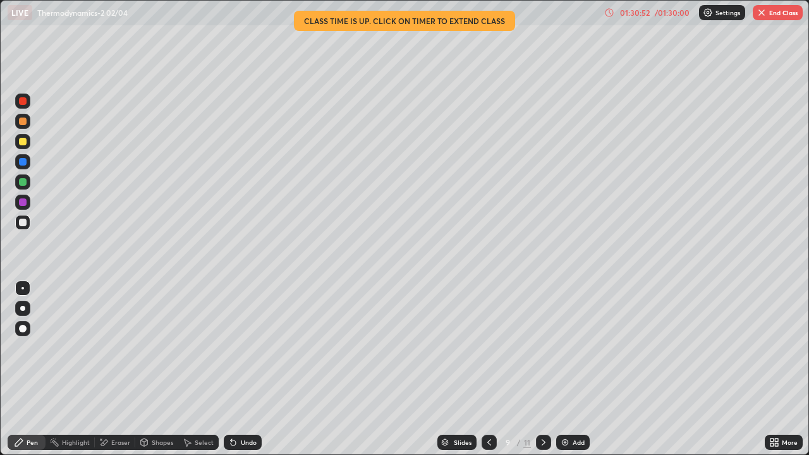
click at [542, 369] on icon at bounding box center [543, 442] width 10 height 10
click at [541, 369] on icon at bounding box center [543, 442] width 10 height 10
click at [543, 369] on icon at bounding box center [543, 442] width 10 height 10
click at [536, 369] on div at bounding box center [543, 442] width 15 height 15
click at [542, 369] on icon at bounding box center [543, 442] width 10 height 10
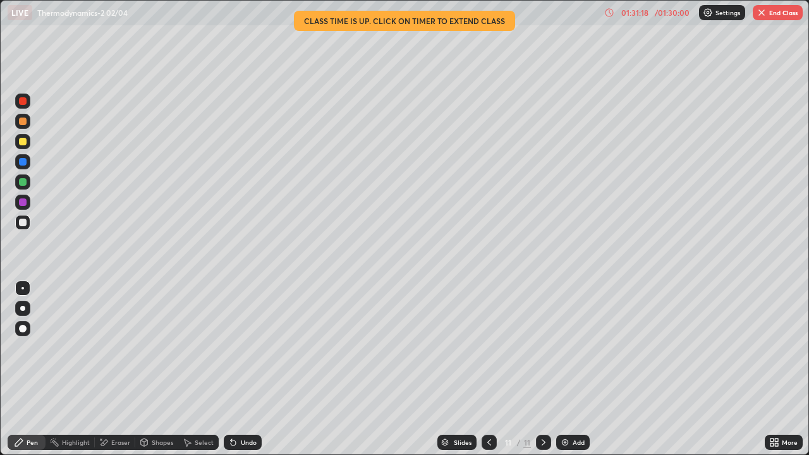
click at [541, 369] on icon at bounding box center [543, 442] width 10 height 10
click at [780, 14] on button "End Class" at bounding box center [777, 12] width 50 height 15
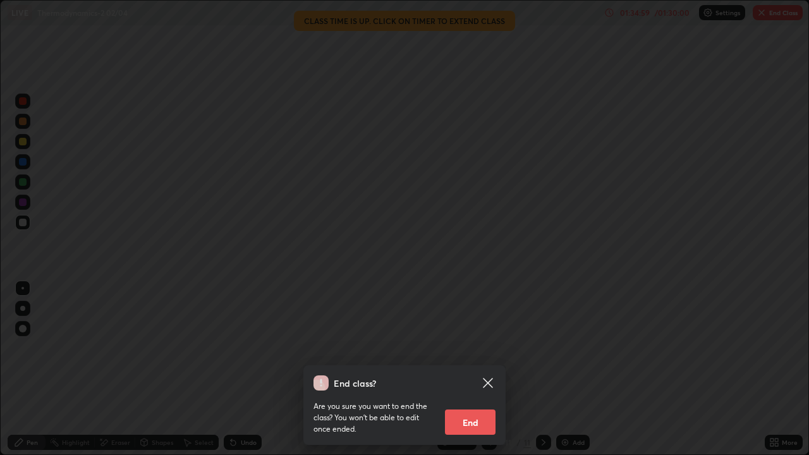
click at [483, 369] on button "End" at bounding box center [470, 421] width 51 height 25
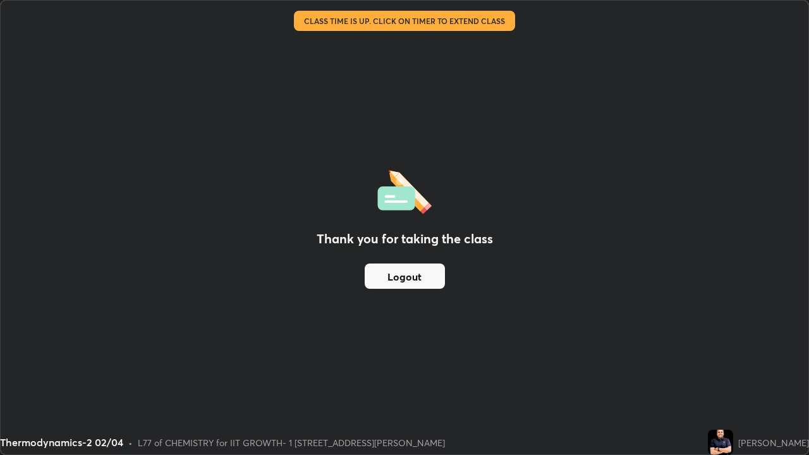
click at [432, 276] on button "Logout" at bounding box center [404, 275] width 80 height 25
